Goal: Task Accomplishment & Management: Use online tool/utility

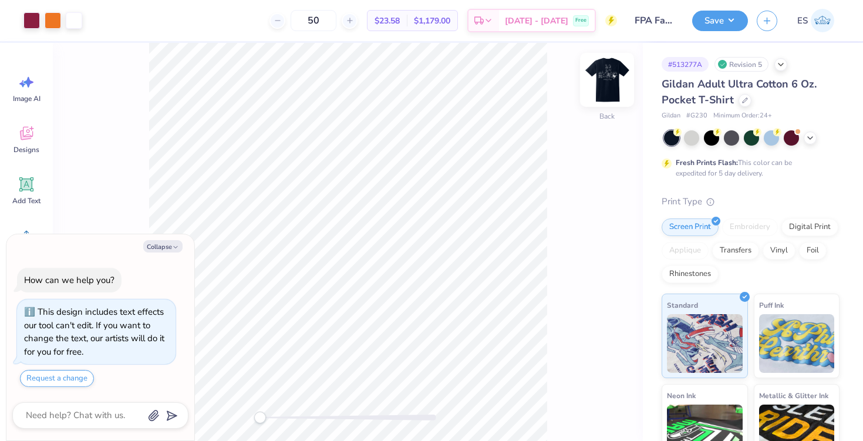
click at [606, 95] on img at bounding box center [606, 79] width 47 height 47
click at [170, 244] on button "Collapse" at bounding box center [162, 246] width 39 height 12
type textarea "x"
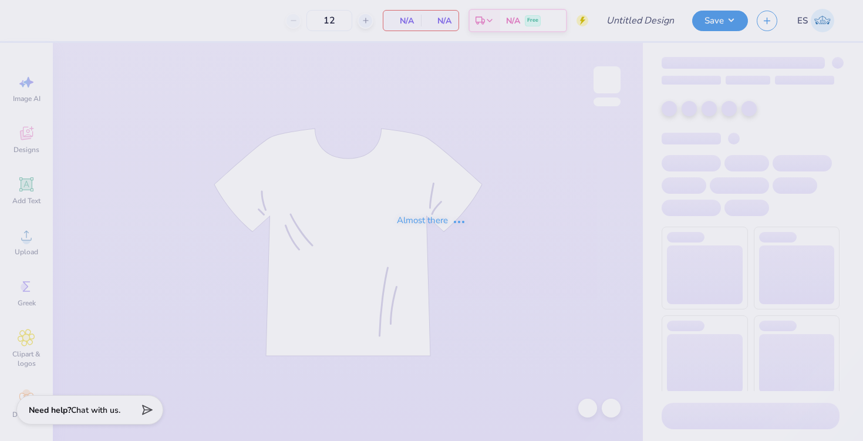
type input "FPA Fall 25 Shirts"
type input "50"
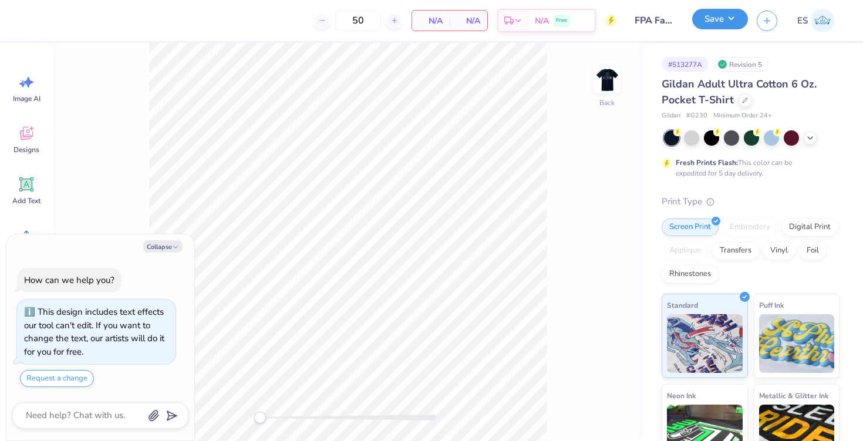
click at [715, 21] on button "Save" at bounding box center [720, 19] width 56 height 21
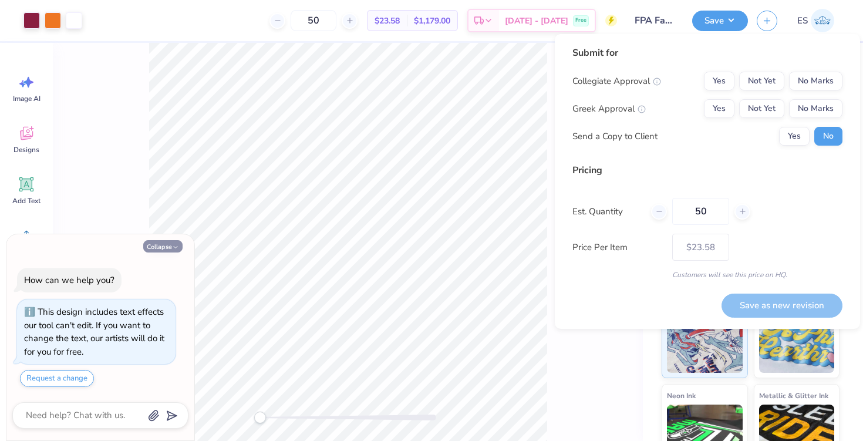
click at [164, 241] on button "Collapse" at bounding box center [162, 246] width 39 height 12
type textarea "x"
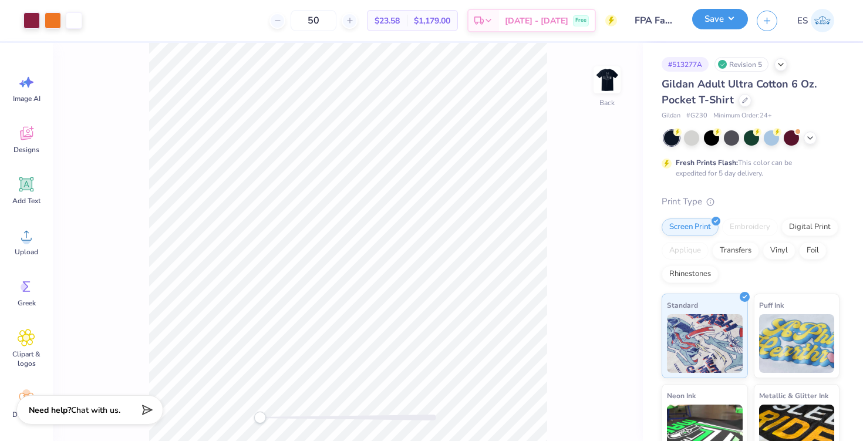
click at [718, 30] on div "Save" at bounding box center [720, 21] width 56 height 21
click at [714, 25] on button "Save" at bounding box center [720, 19] width 56 height 21
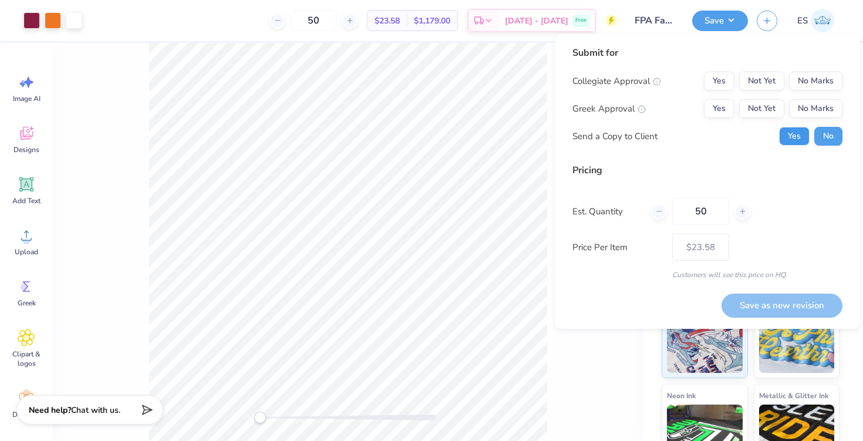
click at [794, 133] on button "Yes" at bounding box center [794, 136] width 31 height 19
click at [712, 79] on button "Yes" at bounding box center [719, 81] width 31 height 19
click at [813, 105] on button "No Marks" at bounding box center [815, 108] width 53 height 19
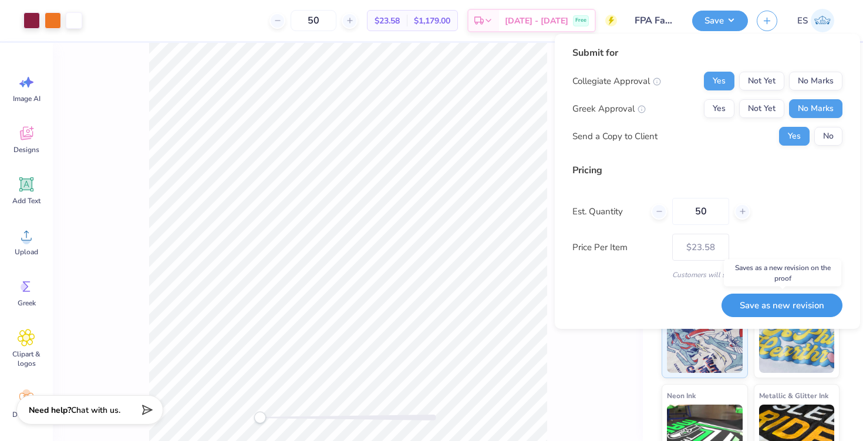
click at [769, 303] on button "Save as new revision" at bounding box center [781, 305] width 121 height 24
type input "$23.58"
